Goal: Information Seeking & Learning: Find specific fact

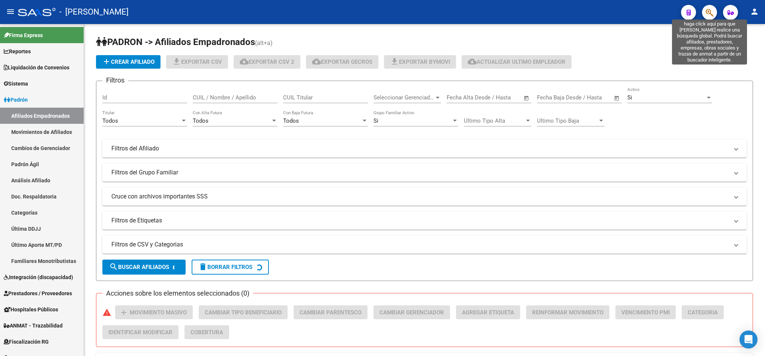
click at [710, 14] on icon "button" at bounding box center [708, 12] width 7 height 9
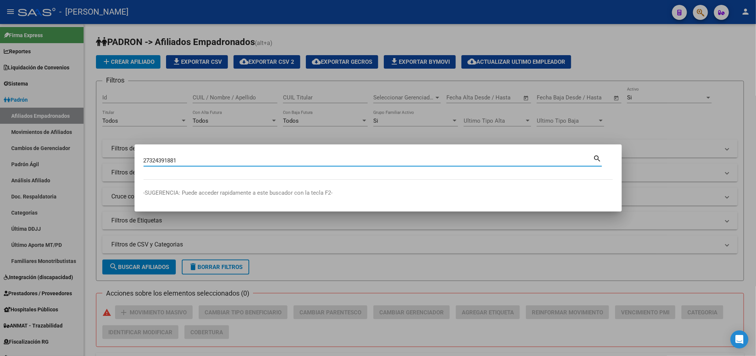
type input "27324391881"
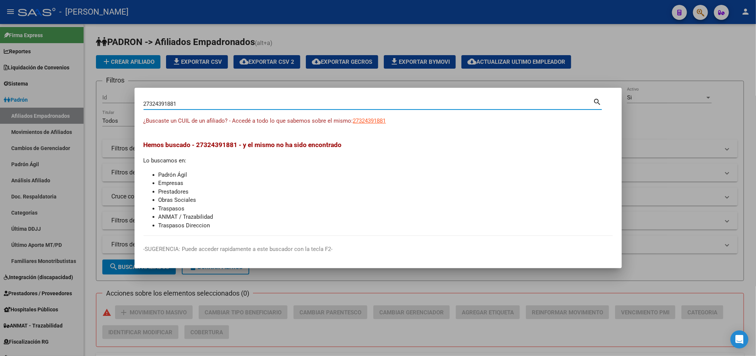
click at [254, 109] on div "27324391881 Buscar (apellido, dni, cuil, nro traspaso, cuit, obra social) search" at bounding box center [373, 107] width 458 height 20
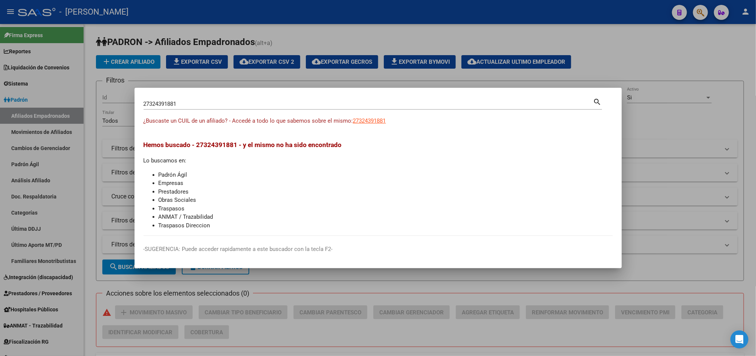
click at [256, 109] on div "27324391881 Buscar (apellido, dni, cuil, nro traspaso, cuit, obra social)" at bounding box center [369, 103] width 450 height 11
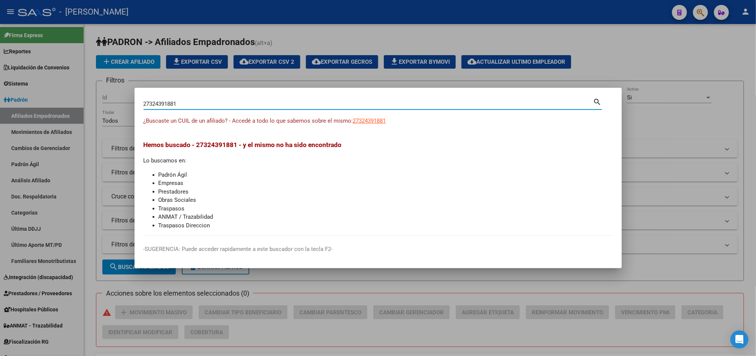
click at [256, 105] on input "27324391881" at bounding box center [369, 103] width 450 height 7
click at [258, 102] on input "27324391881" at bounding box center [369, 103] width 450 height 7
click at [383, 121] on span "27324391881" at bounding box center [369, 120] width 33 height 7
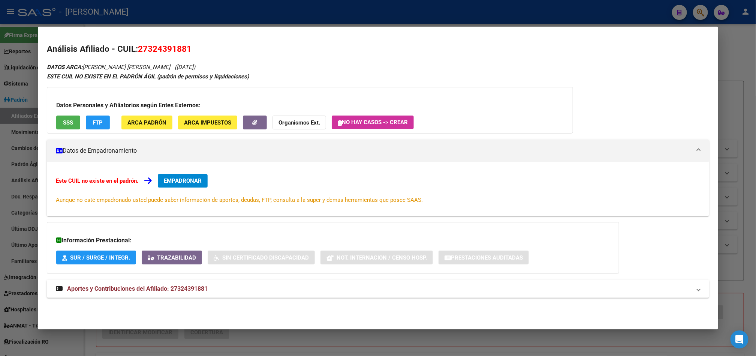
click at [277, 307] on div "Análisis Afiliado - CUIL: 27324391881 DATOS ARCA: [PERSON_NAME] [PERSON_NAME] (…" at bounding box center [378, 179] width 662 height 272
click at [285, 296] on mat-expansion-panel-header "Aportes y Contribuciones del Afiliado: 27324391881" at bounding box center [378, 289] width 662 height 18
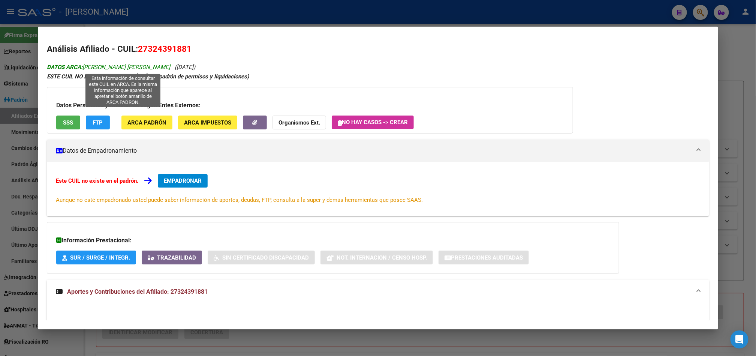
click at [105, 65] on span "DATOS ARCA: SANTACRUZ MARTINEZ CARMEN CONCEPCION" at bounding box center [108, 67] width 123 height 7
drag, startPoint x: 105, startPoint y: 65, endPoint x: 167, endPoint y: 66, distance: 61.9
click at [167, 66] on span "DATOS ARCA: SANTACRUZ MARTINEZ CARMEN CONCEPCION" at bounding box center [108, 67] width 123 height 7
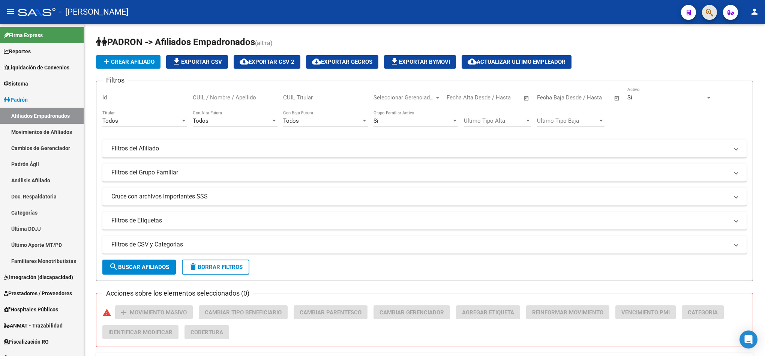
click at [703, 8] on button "button" at bounding box center [709, 12] width 15 height 15
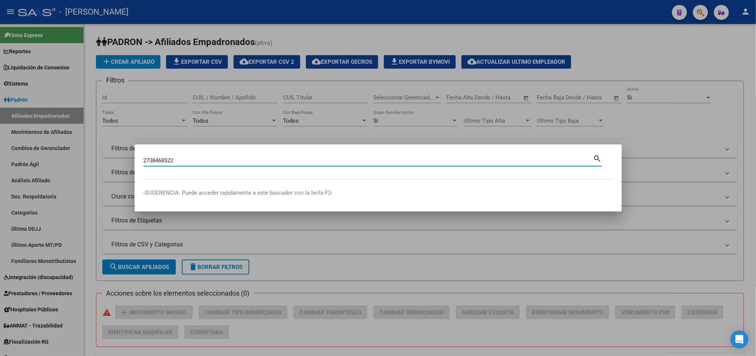
type input "2738468522"
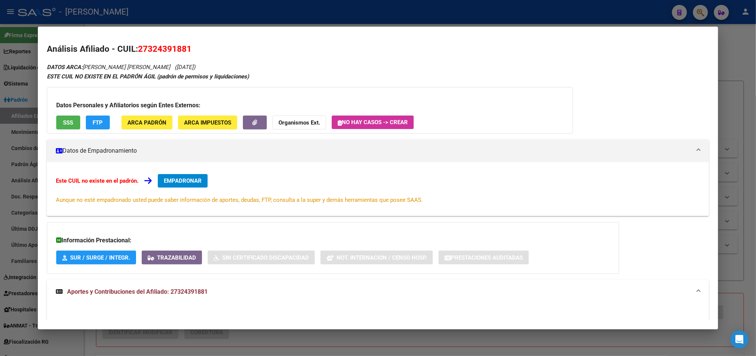
click at [0, 133] on div at bounding box center [378, 178] width 756 height 356
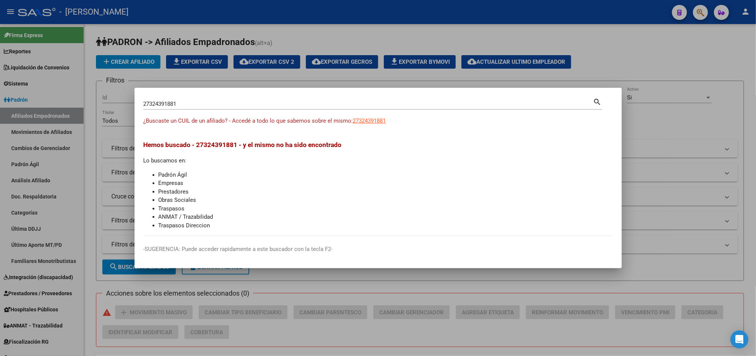
click at [168, 102] on input "27324391881" at bounding box center [369, 103] width 450 height 7
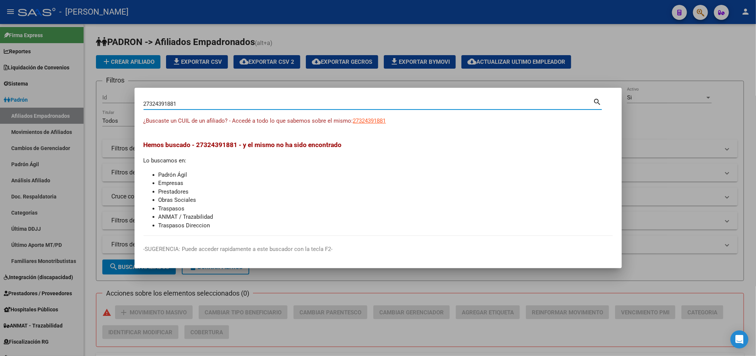
click at [168, 102] on input "27324391881" at bounding box center [369, 103] width 450 height 7
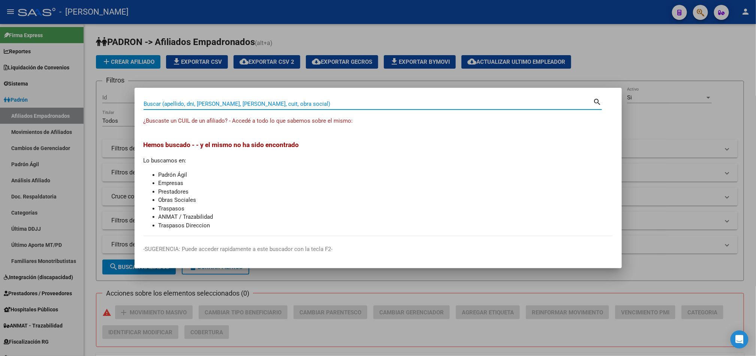
click at [224, 102] on input "Buscar (apellido, dni, [PERSON_NAME], [PERSON_NAME], cuit, obra social)" at bounding box center [369, 103] width 450 height 7
click at [216, 103] on input "Buscar (apellido, dni, [PERSON_NAME], [PERSON_NAME], cuit, obra social)" at bounding box center [369, 103] width 450 height 7
type input "3"
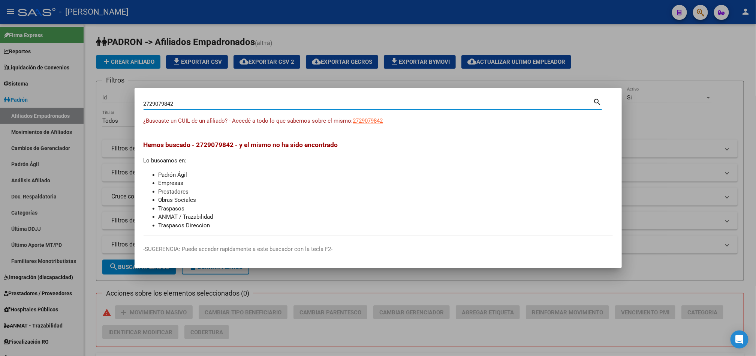
type input "2729079842"
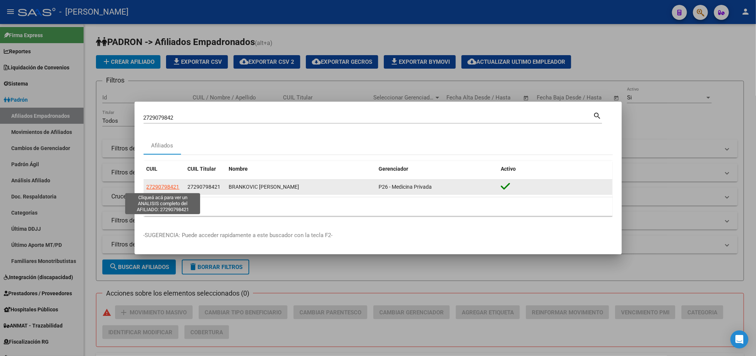
click at [178, 188] on span "27290798421" at bounding box center [163, 187] width 33 height 6
type textarea "27290798421"
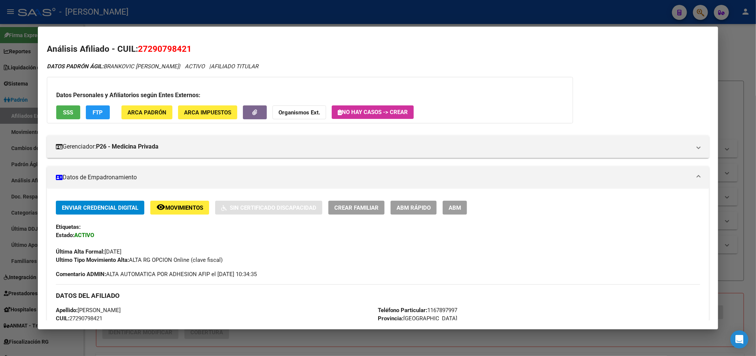
click at [13, 243] on div at bounding box center [378, 178] width 756 height 356
